Goal: Navigation & Orientation: Find specific page/section

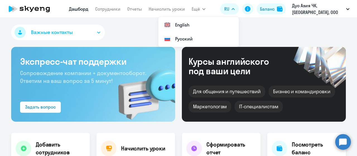
select select "30"
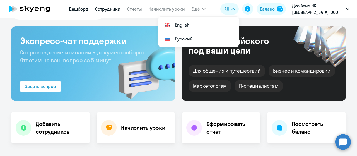
click at [113, 8] on link "Сотрудники" at bounding box center [107, 9] width 25 height 6
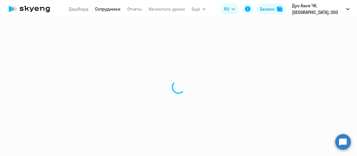
select select "30"
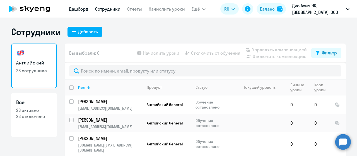
click at [85, 10] on link "Дашборд" at bounding box center [79, 9] width 20 height 6
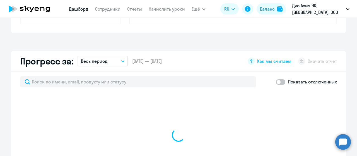
select select "30"
